Goal: Information Seeking & Learning: Learn about a topic

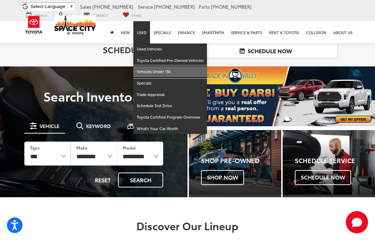
click at [138, 66] on link "Vehicles Under 15k" at bounding box center [170, 71] width 74 height 11
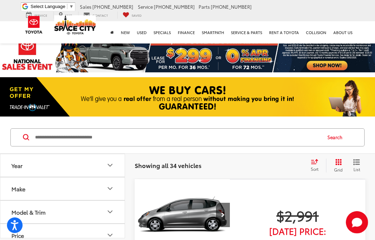
click at [312, 165] on div "Sort" at bounding box center [316, 165] width 19 height 14
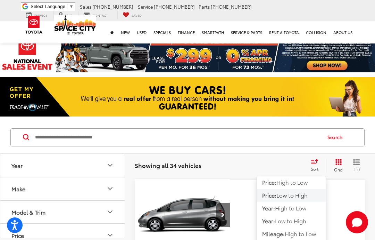
click at [270, 197] on span "Price:" at bounding box center [269, 195] width 14 height 8
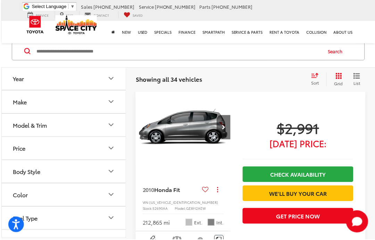
scroll to position [72, 0]
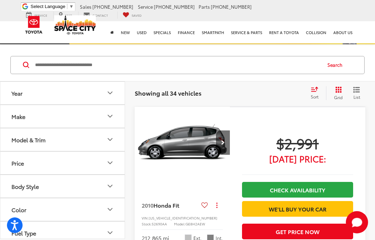
click at [175, 148] on img "2010 Honda Fit Base 0" at bounding box center [182, 143] width 96 height 72
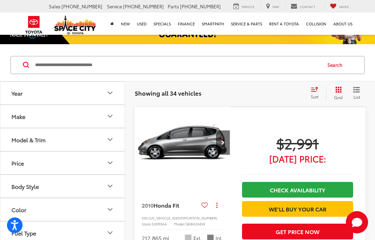
scroll to position [100, 0]
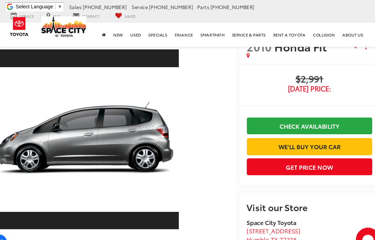
scroll to position [10, 0]
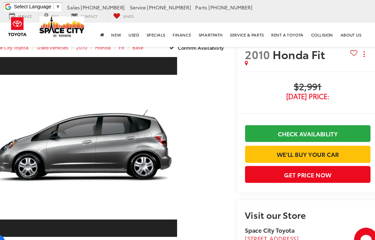
click at [55, 131] on link "Expand Photo 0" at bounding box center [94, 136] width 175 height 168
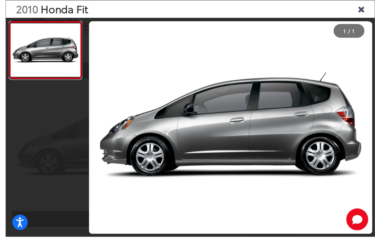
scroll to position [11, 0]
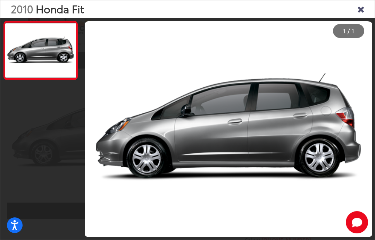
click at [362, 7] on icon "Close gallery" at bounding box center [360, 8] width 7 height 9
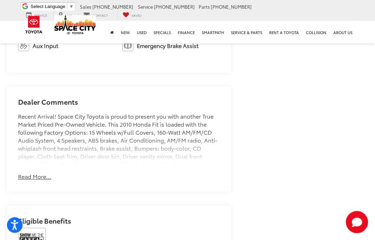
scroll to position [465, 0]
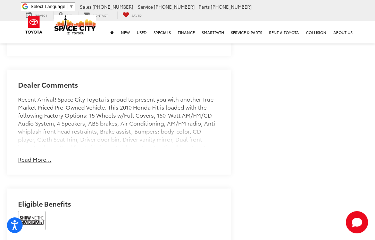
click at [29, 155] on button "Read More..." at bounding box center [34, 159] width 33 height 8
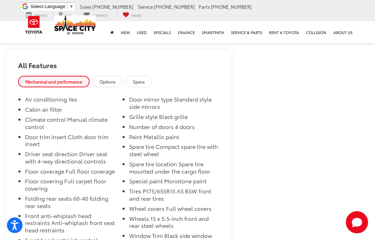
scroll to position [901, 0]
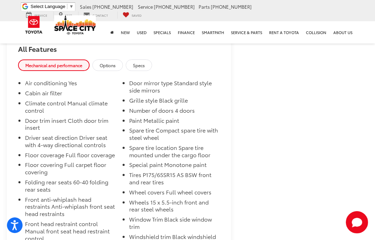
click at [108, 62] on span "Options" at bounding box center [108, 65] width 16 height 6
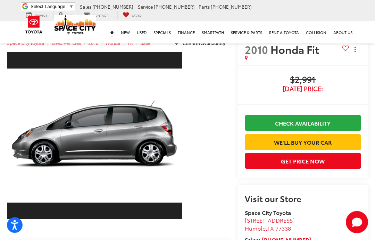
scroll to position [0, 0]
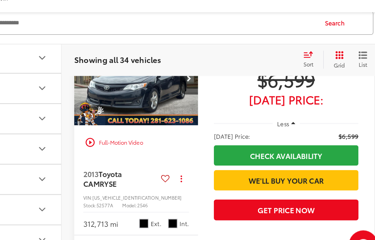
scroll to position [1387, 0]
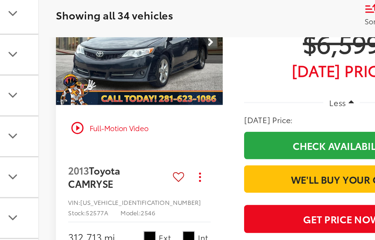
click at [134, 75] on img "2013 Toyota CAMRY SE 0" at bounding box center [182, 95] width 96 height 72
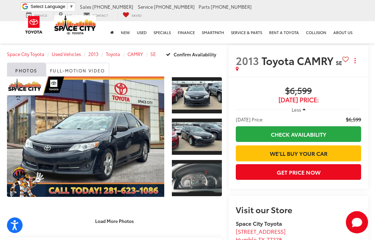
click at [81, 131] on link "Expand Photo 0" at bounding box center [85, 136] width 157 height 120
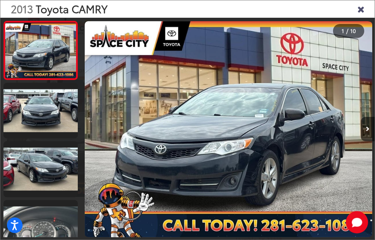
click at [21, 113] on link at bounding box center [40, 111] width 74 height 56
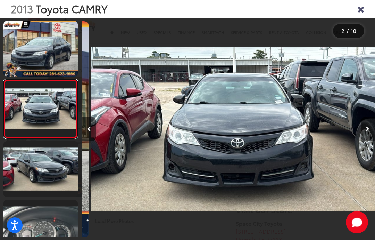
scroll to position [0, 292]
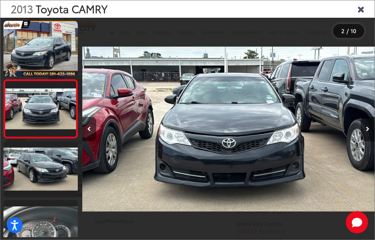
click at [37, 154] on link at bounding box center [40, 169] width 74 height 56
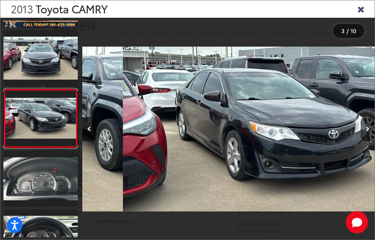
scroll to position [0, 585]
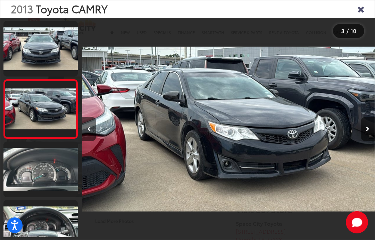
click at [36, 165] on link at bounding box center [40, 169] width 74 height 56
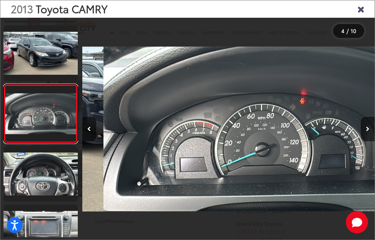
scroll to position [0, 878]
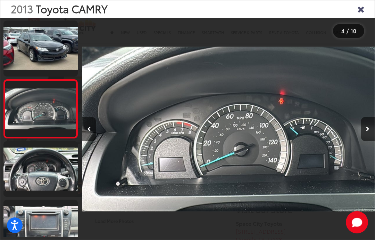
click at [32, 164] on link at bounding box center [40, 169] width 74 height 56
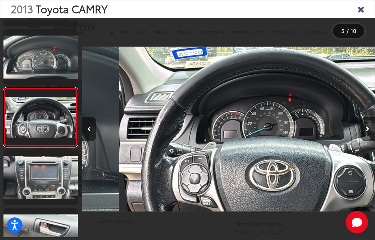
scroll to position [0, 1171]
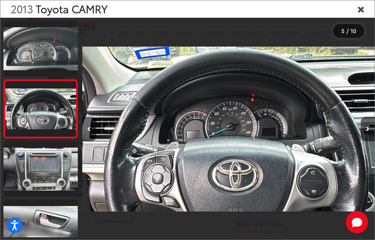
click at [36, 167] on link at bounding box center [40, 169] width 74 height 56
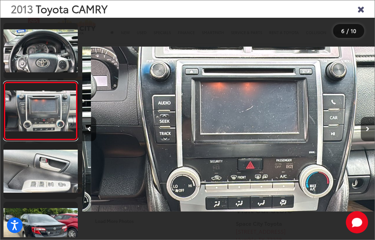
scroll to position [0, 1463]
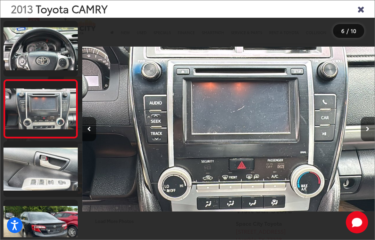
click at [35, 160] on link at bounding box center [40, 169] width 74 height 56
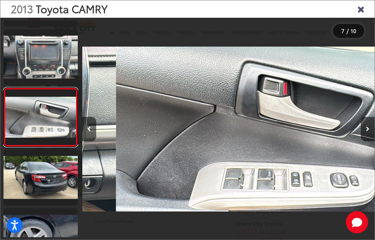
scroll to position [0, 1756]
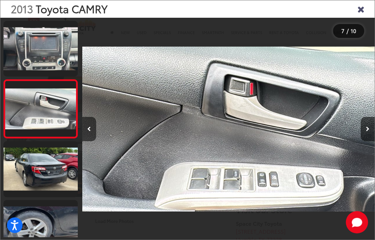
click at [31, 160] on link at bounding box center [40, 169] width 74 height 56
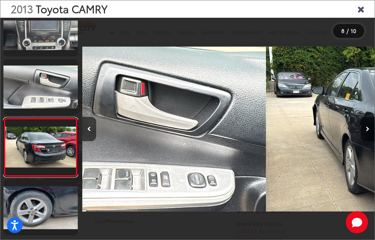
scroll to position [0, 0]
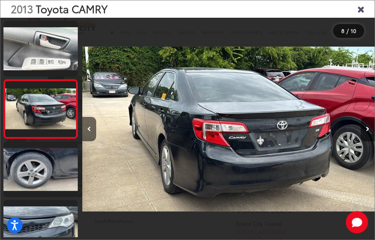
click at [30, 156] on link at bounding box center [40, 169] width 74 height 56
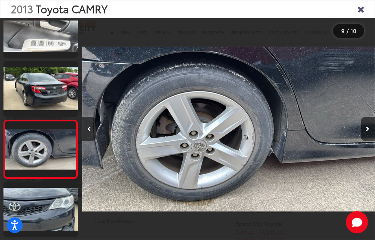
click at [36, 202] on link at bounding box center [40, 209] width 74 height 56
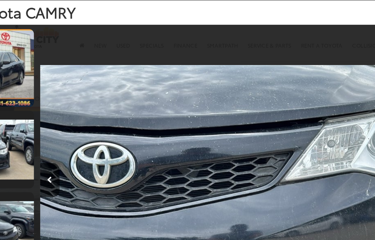
click at [8, 53] on link at bounding box center [40, 49] width 74 height 56
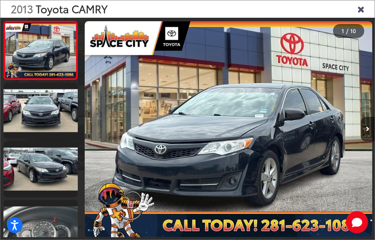
click at [352, 7] on div "2013 Toyota CAMRY" at bounding box center [187, 8] width 374 height 17
click at [359, 8] on icon "Close gallery" at bounding box center [360, 8] width 7 height 9
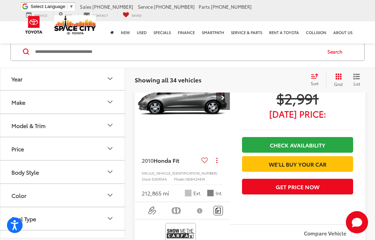
scroll to position [519, 0]
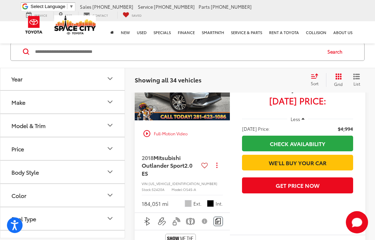
click at [124, 167] on button "Body Style" at bounding box center [62, 171] width 125 height 23
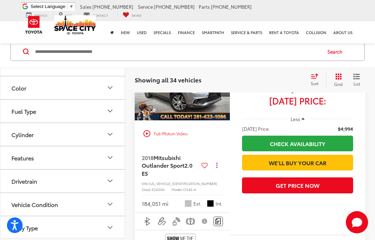
scroll to position [202, 0]
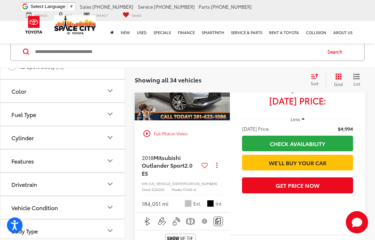
click at [135, 191] on div "2018 Mitsubishi Outlander Sport 2.0 ES Copy Link Share Print View Details VIN: …" at bounding box center [182, 180] width 95 height 66
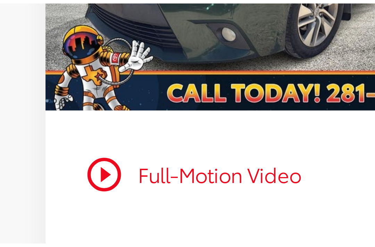
scroll to position [0, 0]
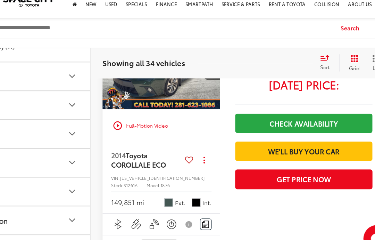
click at [140, 137] on div "play_circle_outline Full-Motion Video" at bounding box center [182, 130] width 85 height 13
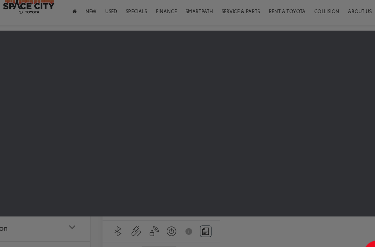
scroll to position [195, 0]
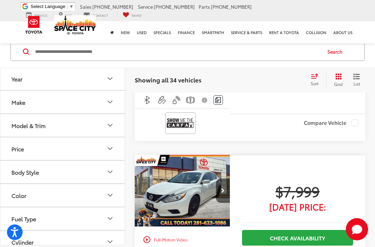
scroll to position [1516, 0]
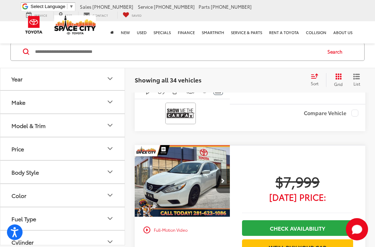
click at [141, 131] on div at bounding box center [182, 115] width 95 height 32
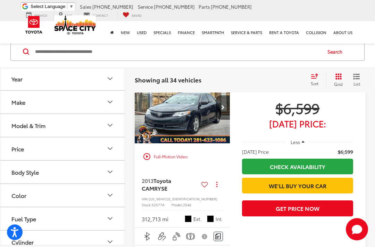
scroll to position [1370, 0]
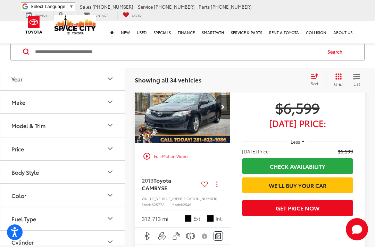
click at [166, 143] on img "2013 Toyota CAMRY SE 0" at bounding box center [182, 107] width 96 height 72
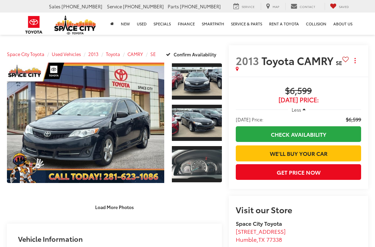
click at [82, 75] on link "Expand Photo 0" at bounding box center [85, 123] width 157 height 120
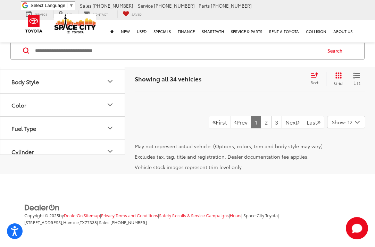
scroll to position [2688, 0]
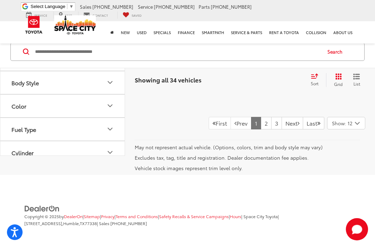
click at [261, 125] on link "2" at bounding box center [266, 123] width 11 height 13
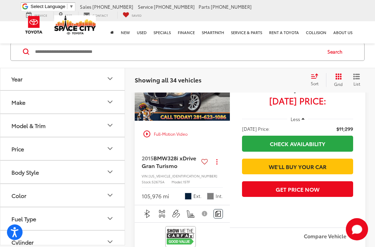
scroll to position [1398, 0]
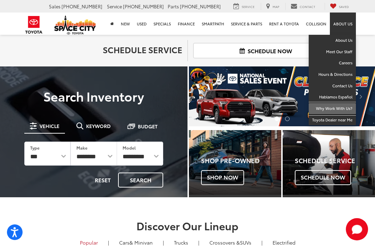
click at [323, 105] on link "Why Work With Us?" at bounding box center [332, 108] width 47 height 11
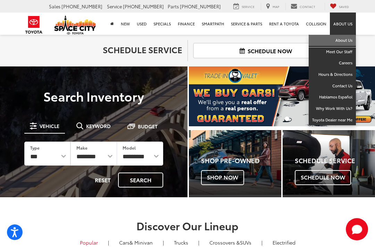
click at [342, 37] on link "About Us" at bounding box center [332, 40] width 47 height 11
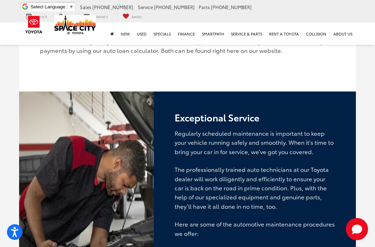
scroll to position [1063, 0]
